Goal: Obtain resource: Download file/media

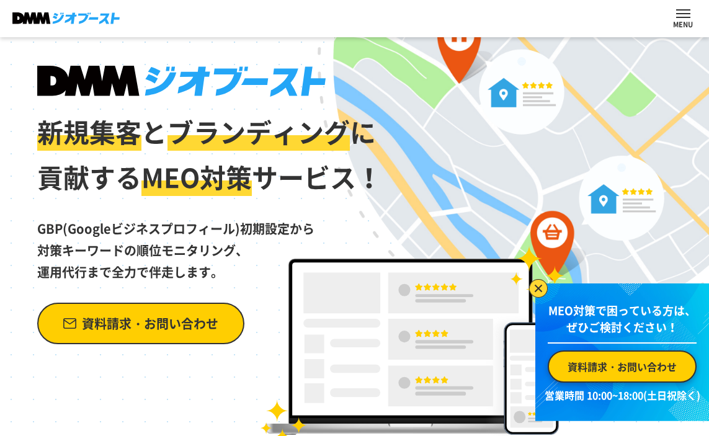
scroll to position [413, 0]
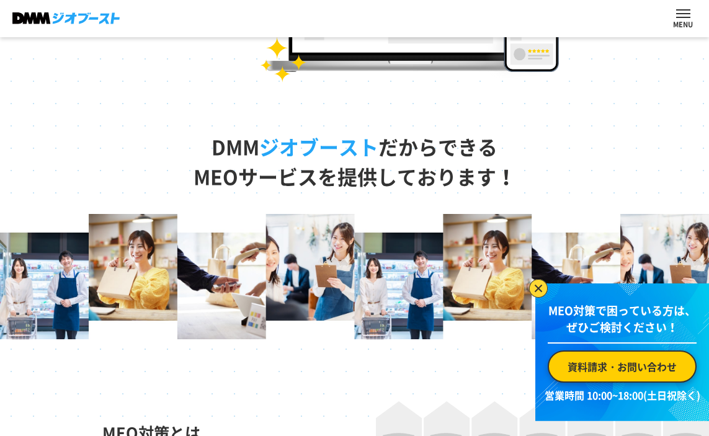
click at [687, 25] on p at bounding box center [683, 23] width 20 height 10
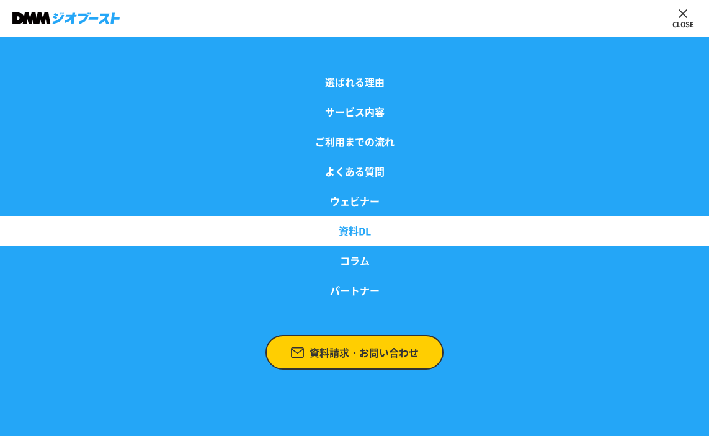
click at [351, 228] on link "資料DL" at bounding box center [354, 231] width 709 height 30
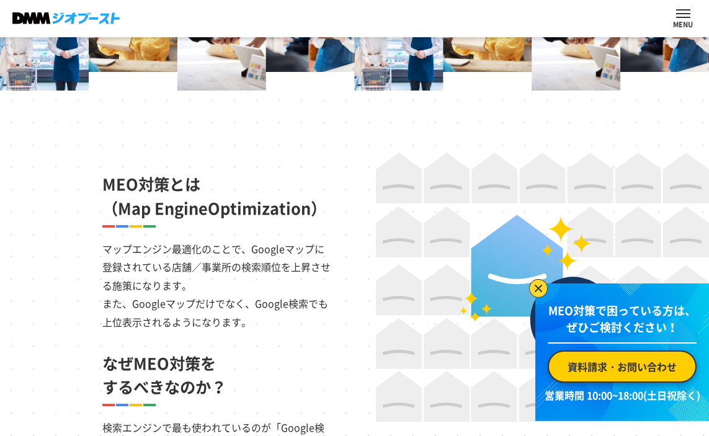
scroll to position [1084, 0]
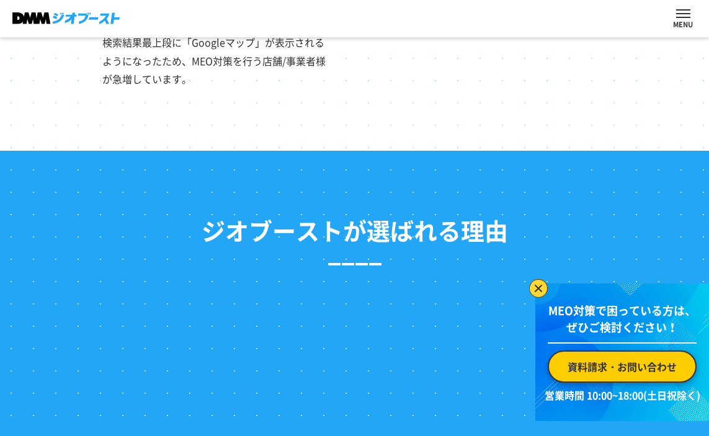
click at [596, 374] on link "資料請求・お問い合わせ" at bounding box center [621, 366] width 149 height 32
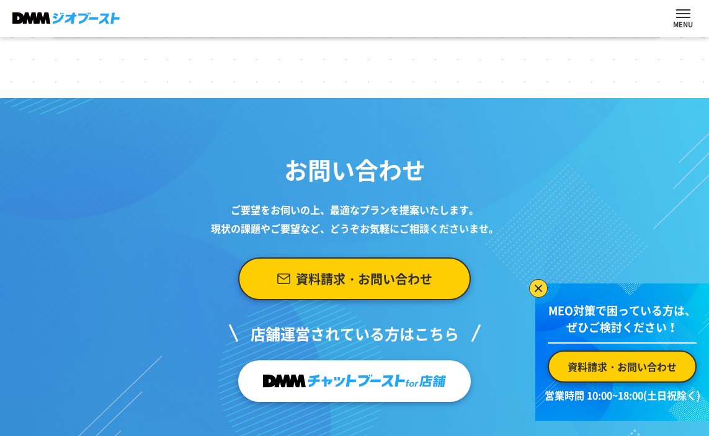
scroll to position [4846, 0]
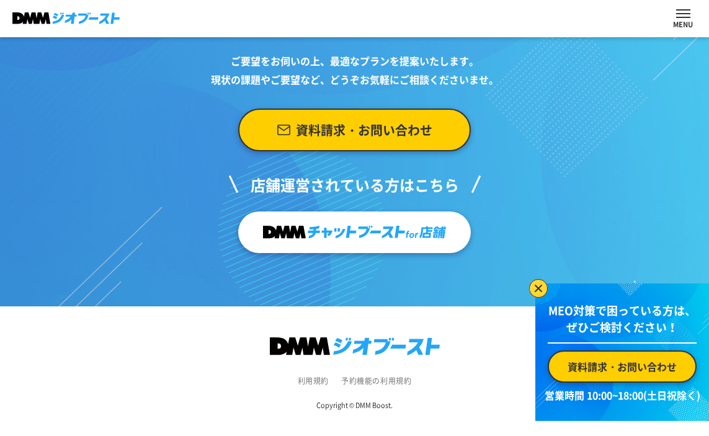
click at [332, 249] on link at bounding box center [354, 232] width 232 height 42
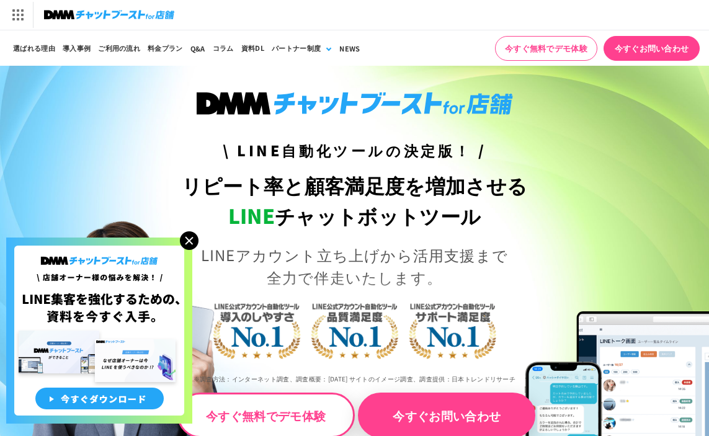
click at [190, 241] on img at bounding box center [189, 240] width 19 height 19
click at [191, 237] on img at bounding box center [189, 240] width 19 height 19
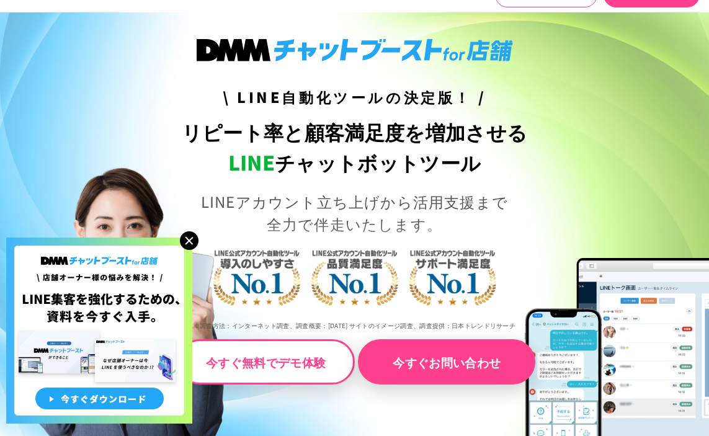
scroll to position [50, 0]
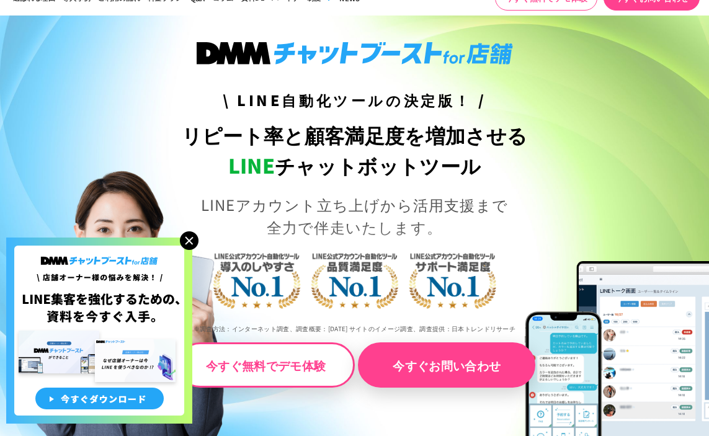
click at [187, 239] on img at bounding box center [189, 240] width 19 height 19
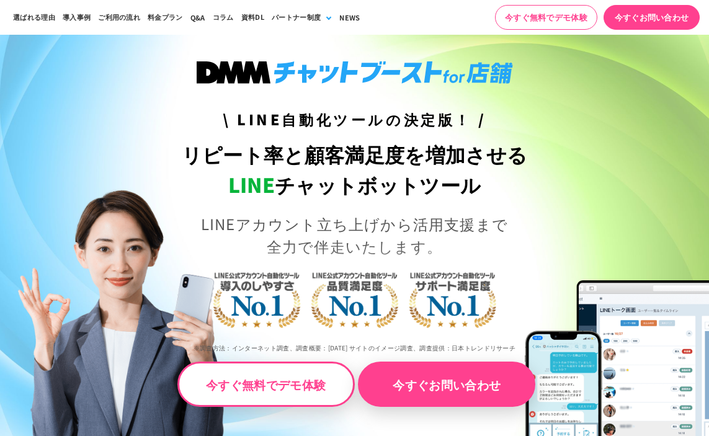
scroll to position [7, 0]
